Goal: Browse casually: Explore the website without a specific task or goal

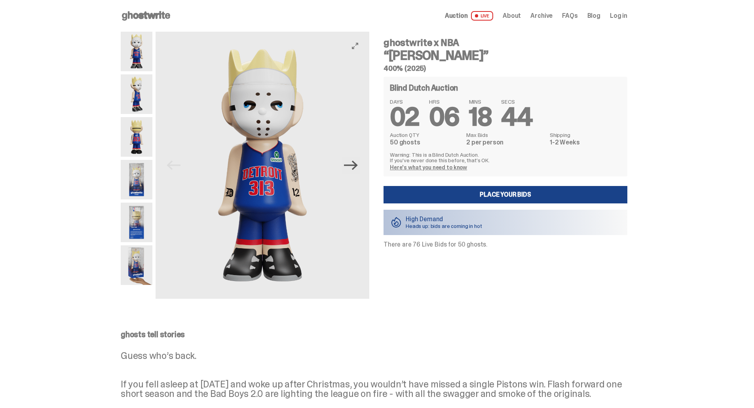
click at [355, 164] on icon "Next" at bounding box center [351, 165] width 14 height 14
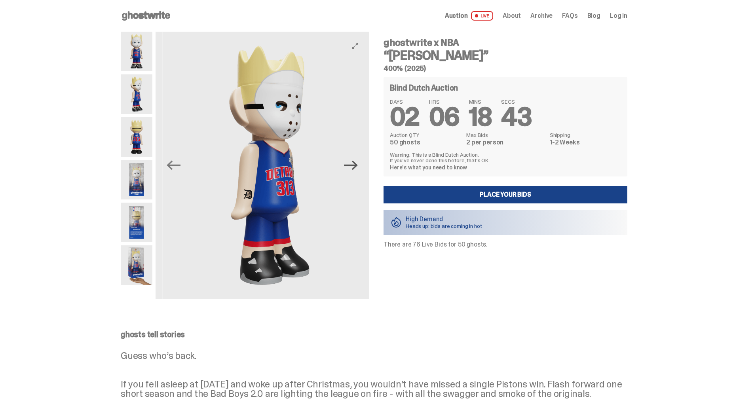
click at [355, 164] on icon "Next" at bounding box center [351, 165] width 14 height 14
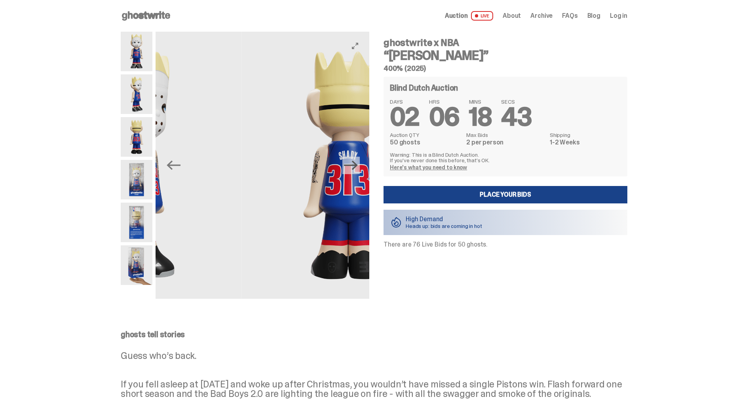
click at [355, 164] on icon "Next" at bounding box center [351, 165] width 14 height 14
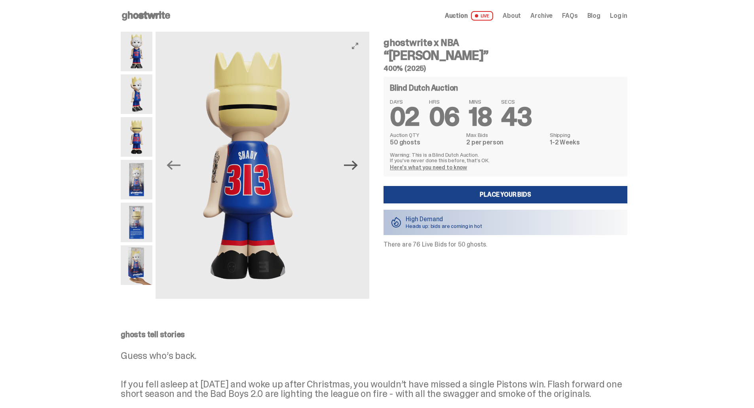
click at [355, 164] on icon "Next" at bounding box center [351, 165] width 14 height 14
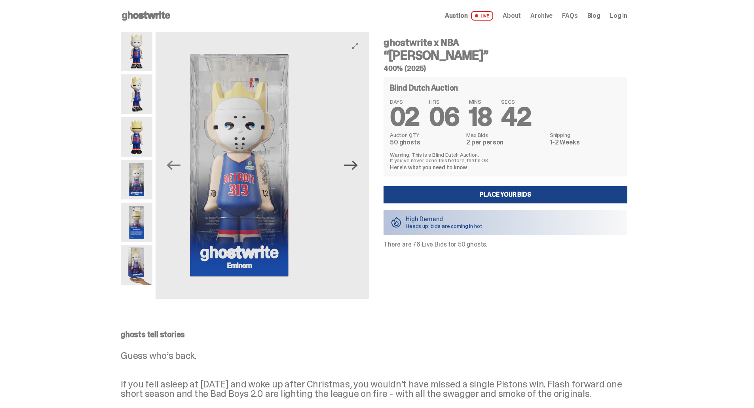
click at [355, 164] on icon "Next" at bounding box center [351, 165] width 14 height 14
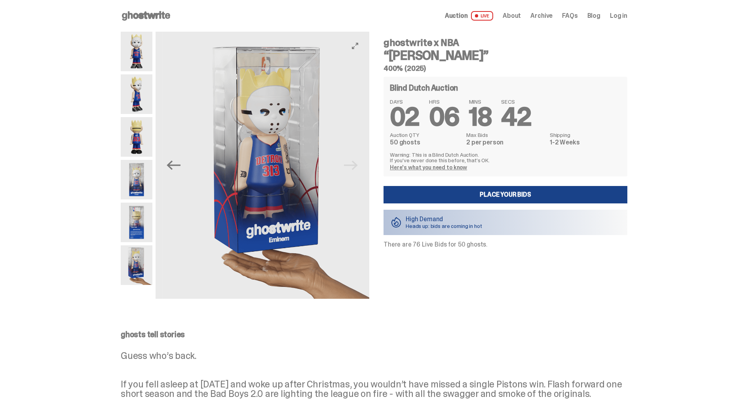
click at [355, 164] on img at bounding box center [270, 165] width 214 height 267
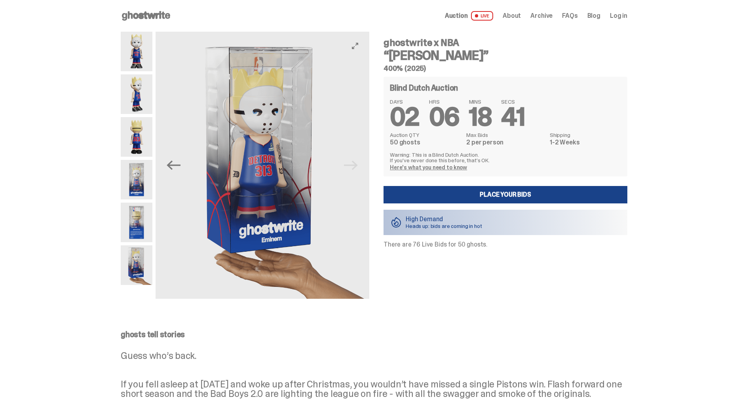
click at [355, 164] on img at bounding box center [263, 165] width 214 height 267
